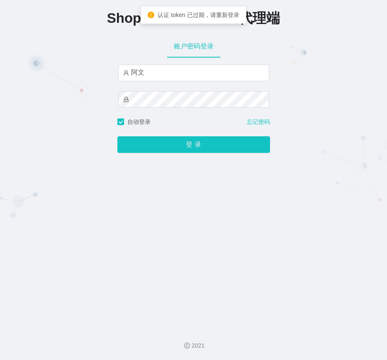
click at [206, 148] on button "登 录" at bounding box center [193, 144] width 153 height 17
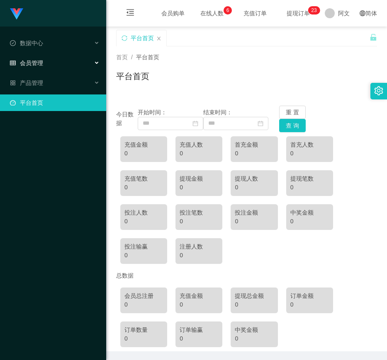
click at [39, 62] on span "会员管理" at bounding box center [26, 63] width 33 height 7
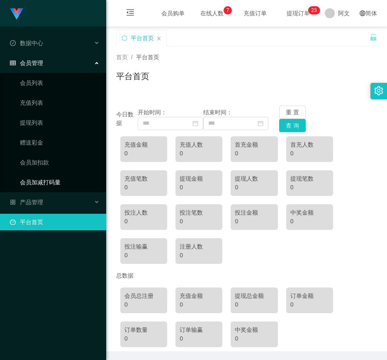
drag, startPoint x: 44, startPoint y: 181, endPoint x: 44, endPoint y: 176, distance: 4.6
click at [44, 181] on link "会员加减打码量" at bounding box center [60, 182] width 80 height 17
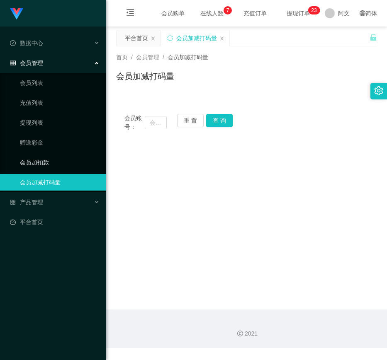
click at [43, 163] on link "会员加扣款" at bounding box center [60, 162] width 80 height 17
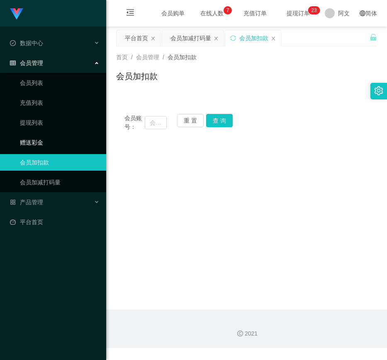
click at [37, 139] on link "赠送彩金" at bounding box center [60, 142] width 80 height 17
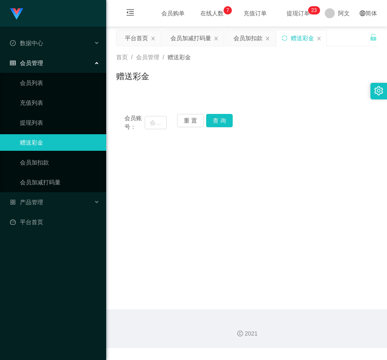
click at [33, 71] on div "会员管理" at bounding box center [53, 63] width 106 height 17
